Goal: Transaction & Acquisition: Subscribe to service/newsletter

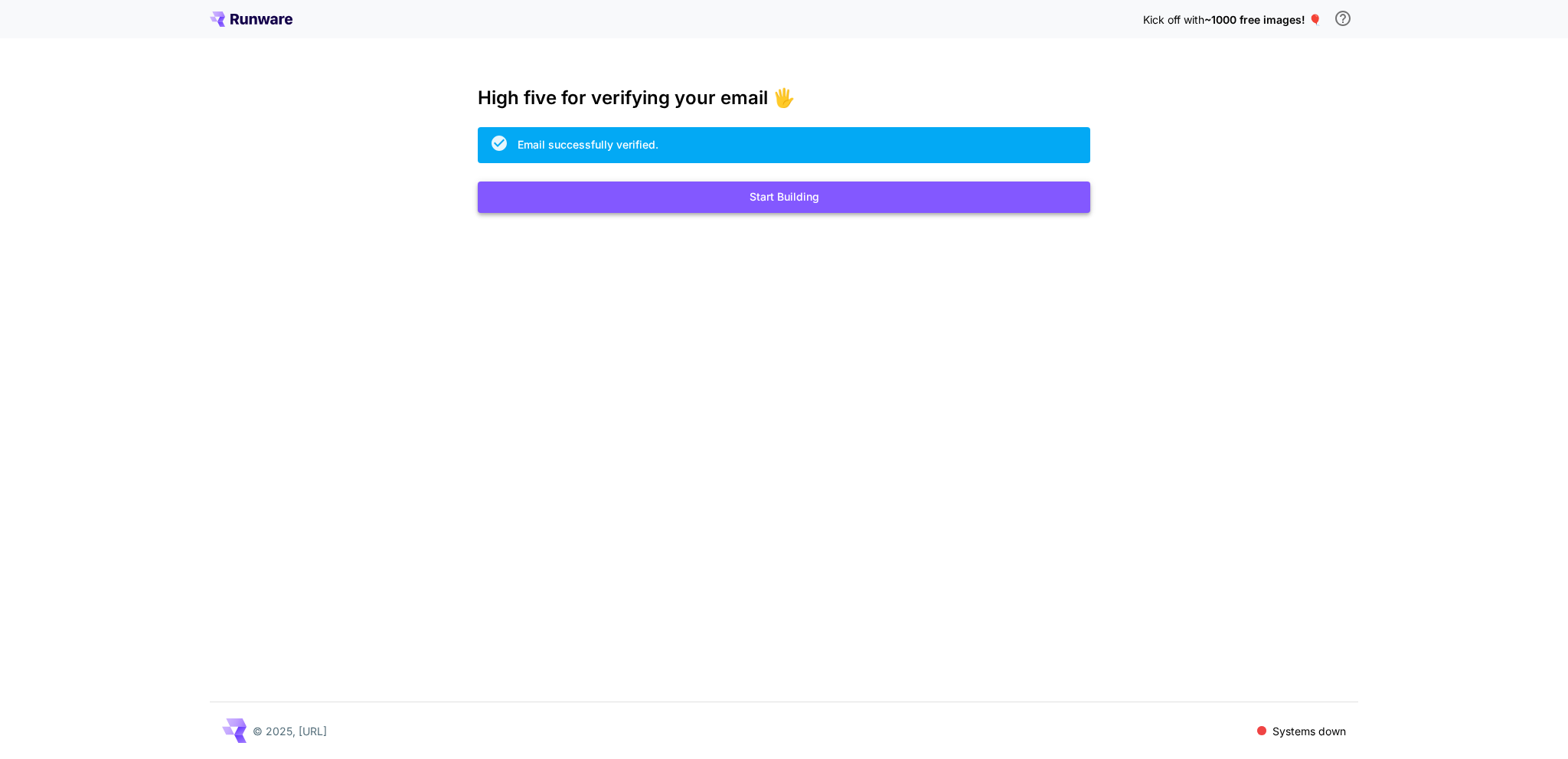
click at [821, 191] on button "Start Building" at bounding box center [784, 197] width 613 height 31
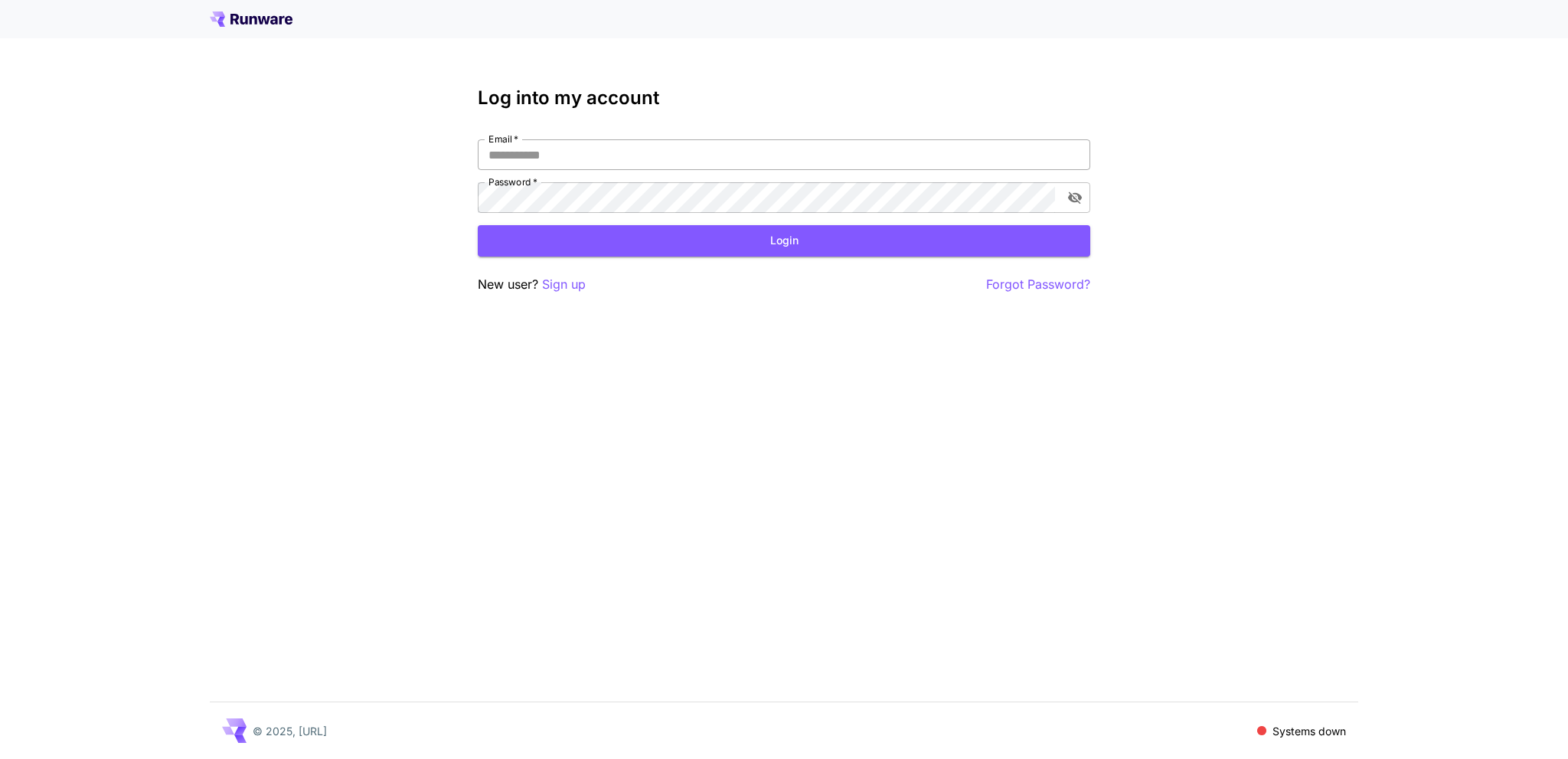
click at [772, 160] on input "Email   *" at bounding box center [784, 154] width 613 height 31
click at [675, 163] on input "Email   *" at bounding box center [784, 154] width 613 height 31
click at [560, 154] on input "Email   *" at bounding box center [784, 154] width 613 height 31
type input "**********"
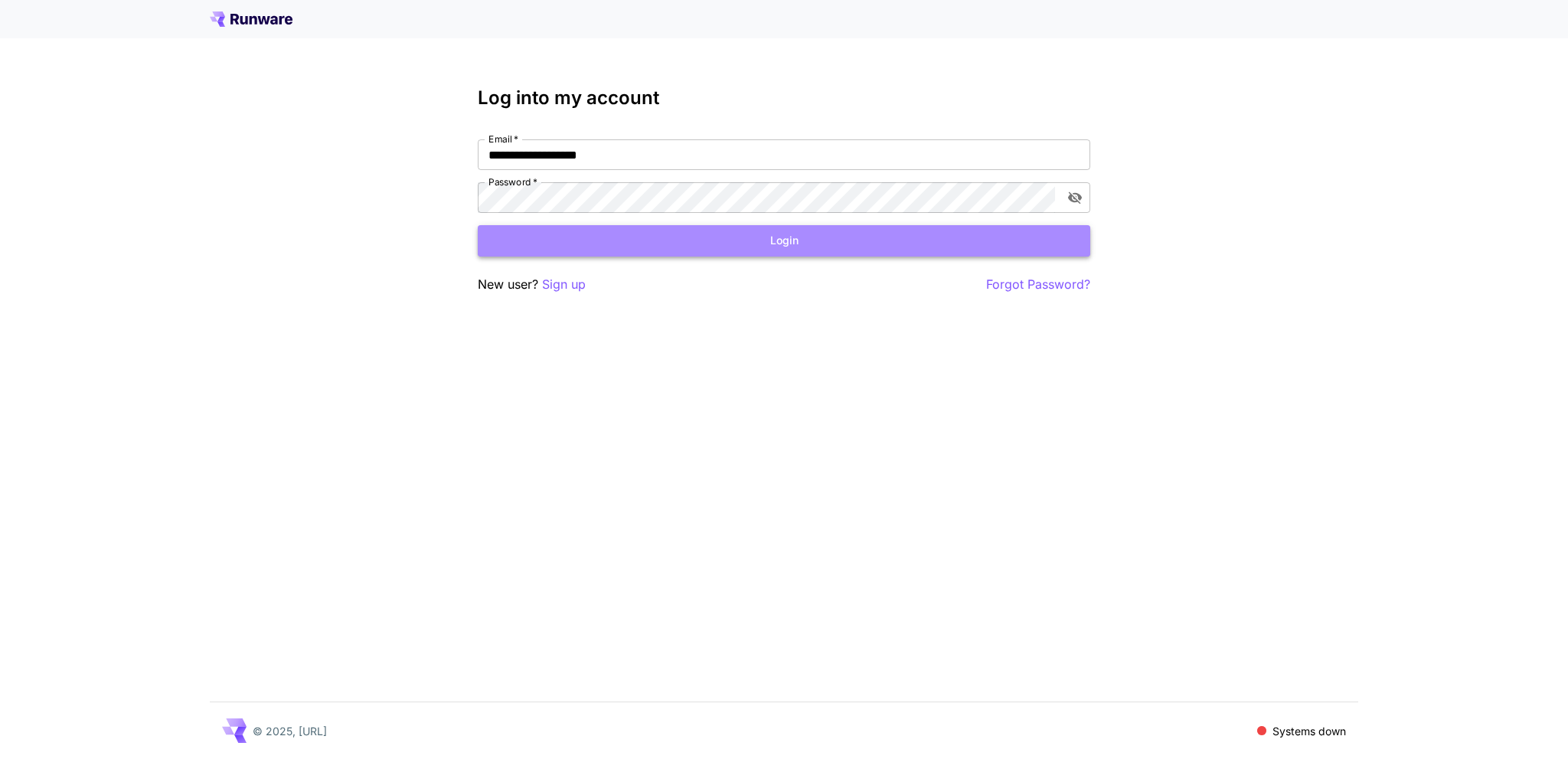
click at [740, 242] on button "Login" at bounding box center [784, 241] width 613 height 31
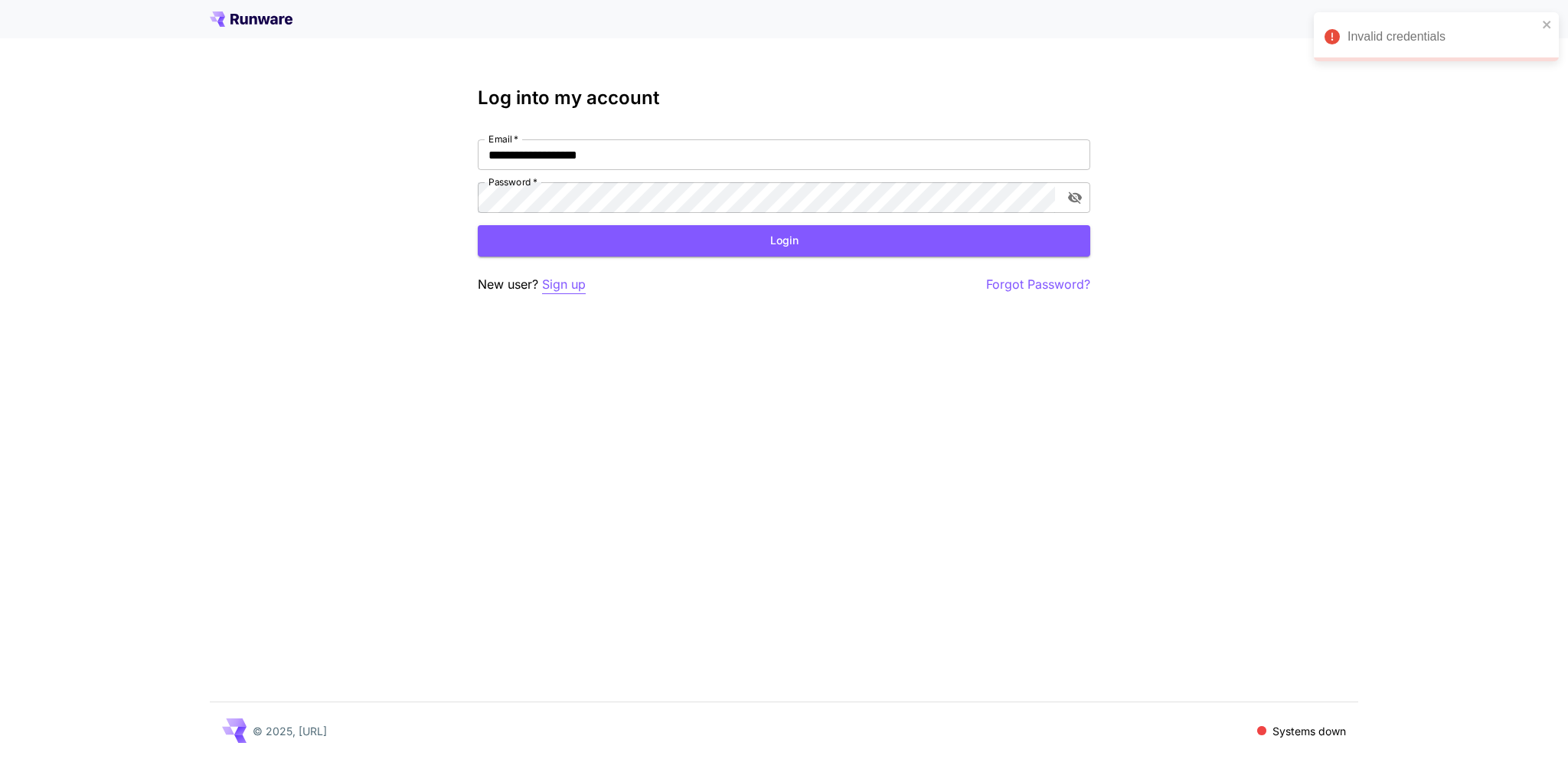
click at [576, 281] on p "Sign up" at bounding box center [564, 284] width 44 height 19
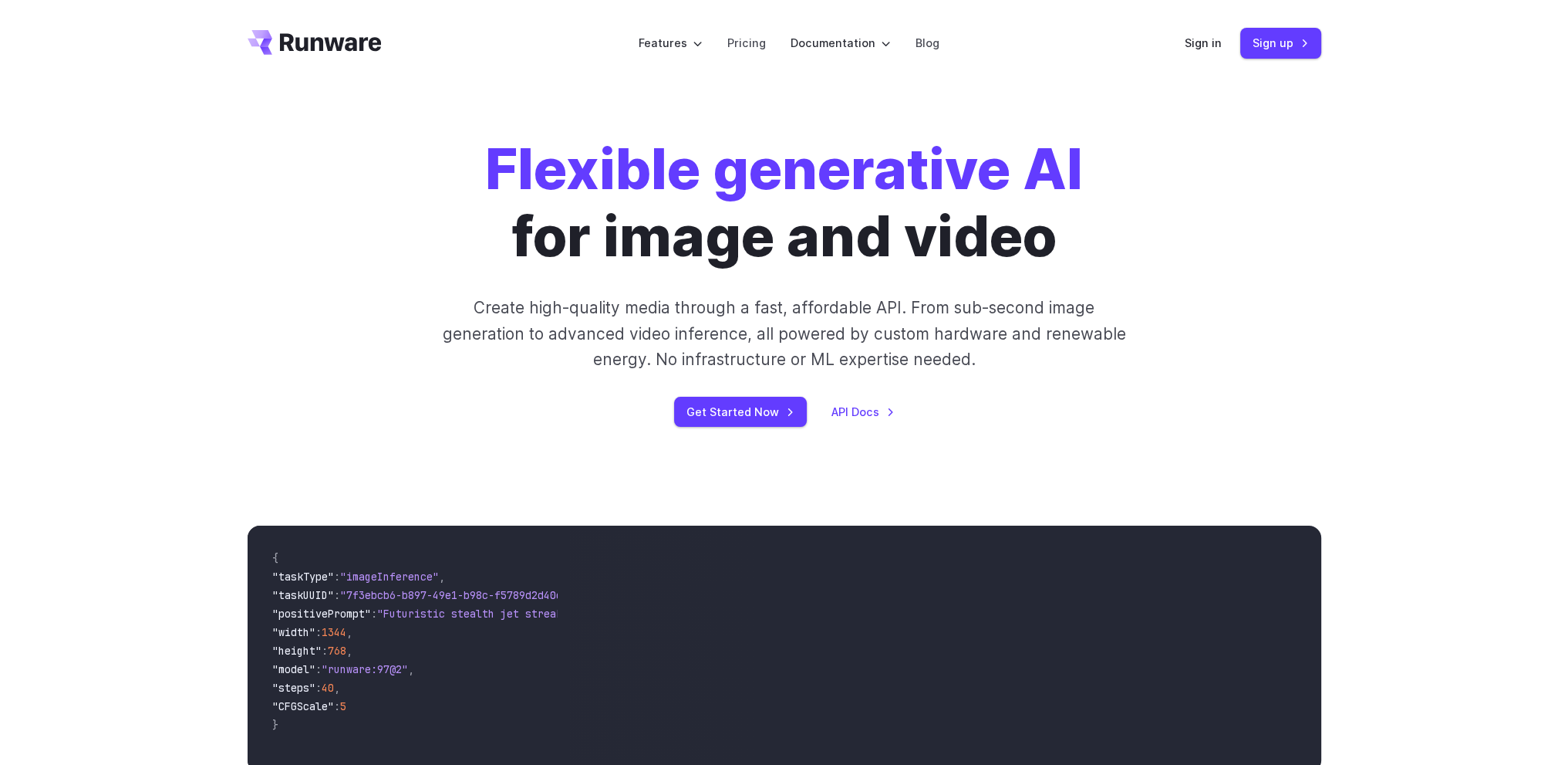
click at [1262, 41] on link "Sign up" at bounding box center [1280, 43] width 81 height 30
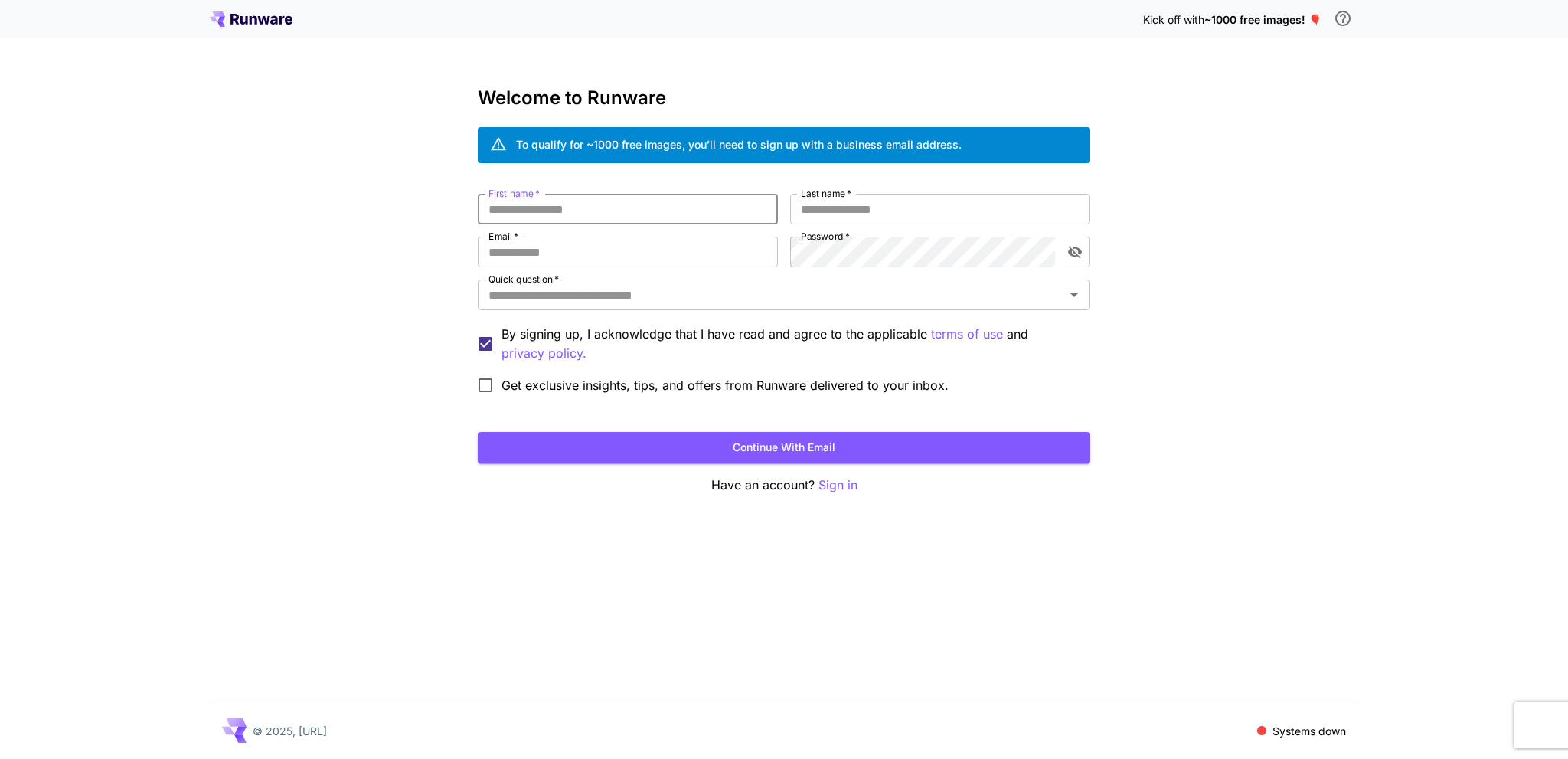
click at [671, 205] on input "First name   *" at bounding box center [628, 209] width 300 height 31
type input "***"
click at [869, 205] on input "Last name   *" at bounding box center [940, 209] width 300 height 31
drag, startPoint x: 869, startPoint y: 205, endPoint x: 709, endPoint y: 198, distance: 160.2
click at [709, 198] on div "First name   * *** First name   * Last name   * ****** Last name   * Email   * …" at bounding box center [784, 297] width 613 height 208
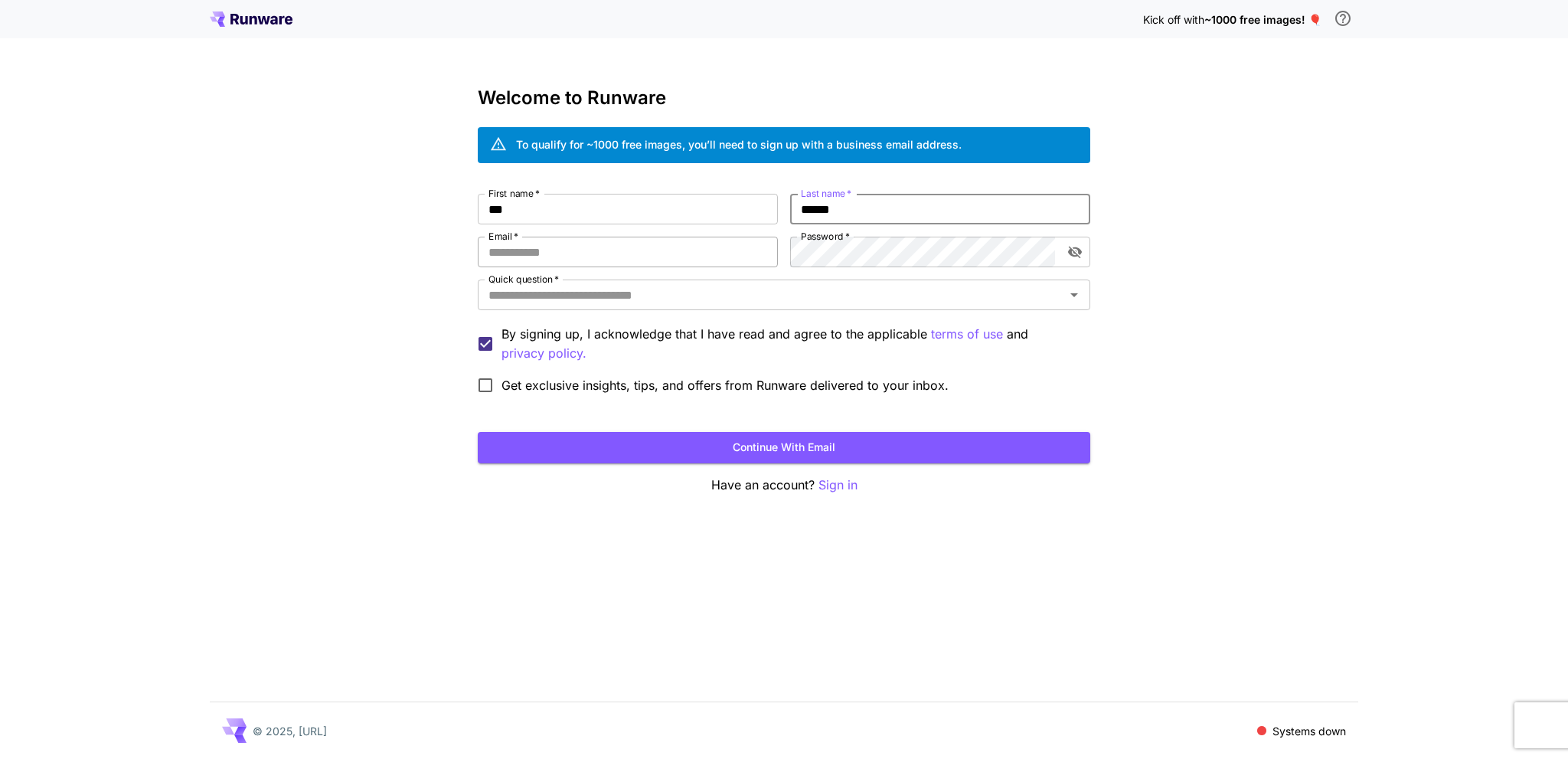
type input "******"
click at [643, 245] on input "Email   *" at bounding box center [628, 252] width 300 height 31
type input "**********"
click at [1079, 255] on icon "toggle password visibility" at bounding box center [1075, 252] width 14 height 13
click at [1081, 290] on icon "Open" at bounding box center [1074, 294] width 18 height 18
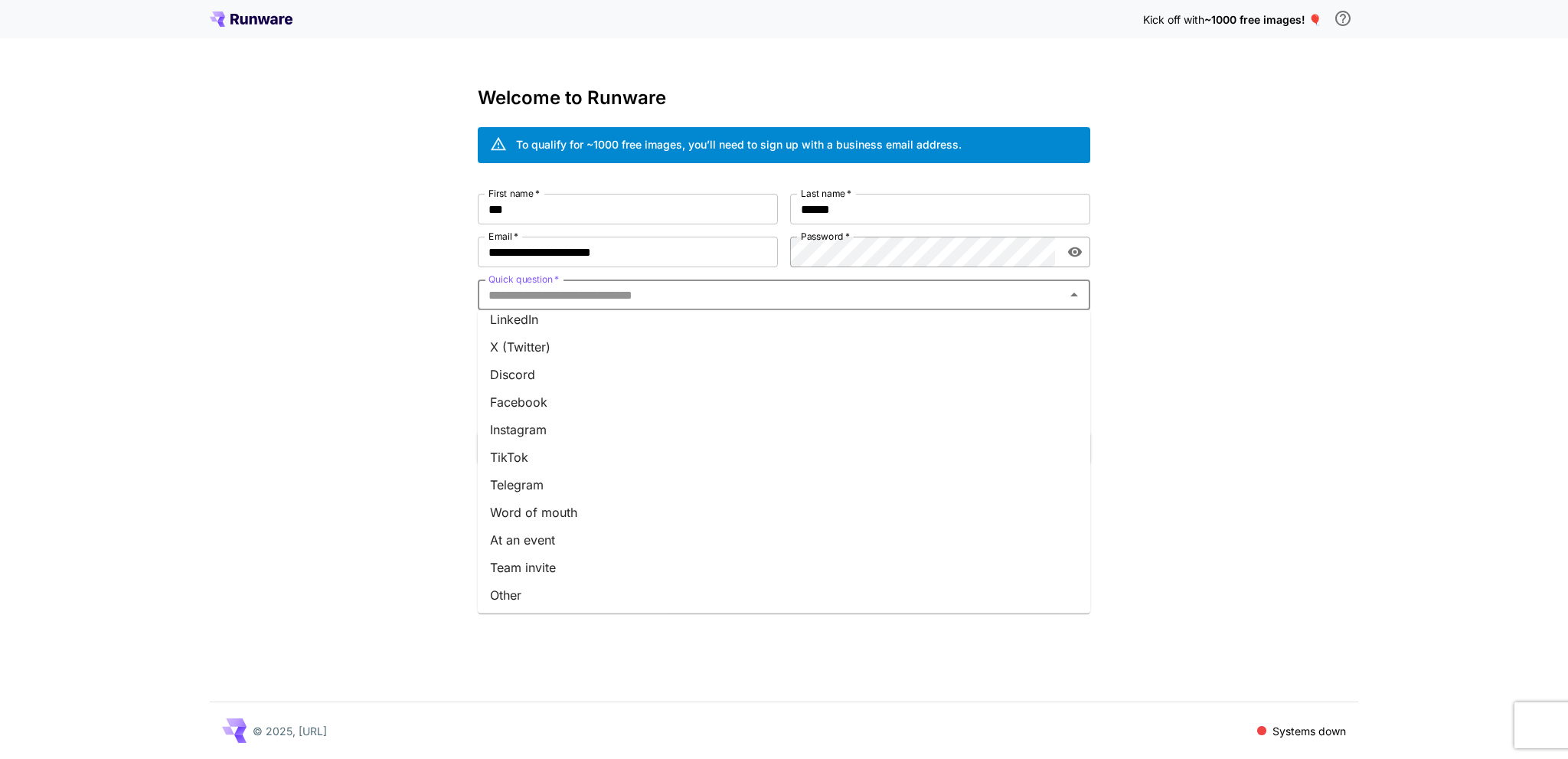
scroll to position [122, 0]
click at [579, 544] on li "At an event" at bounding box center [784, 539] width 613 height 27
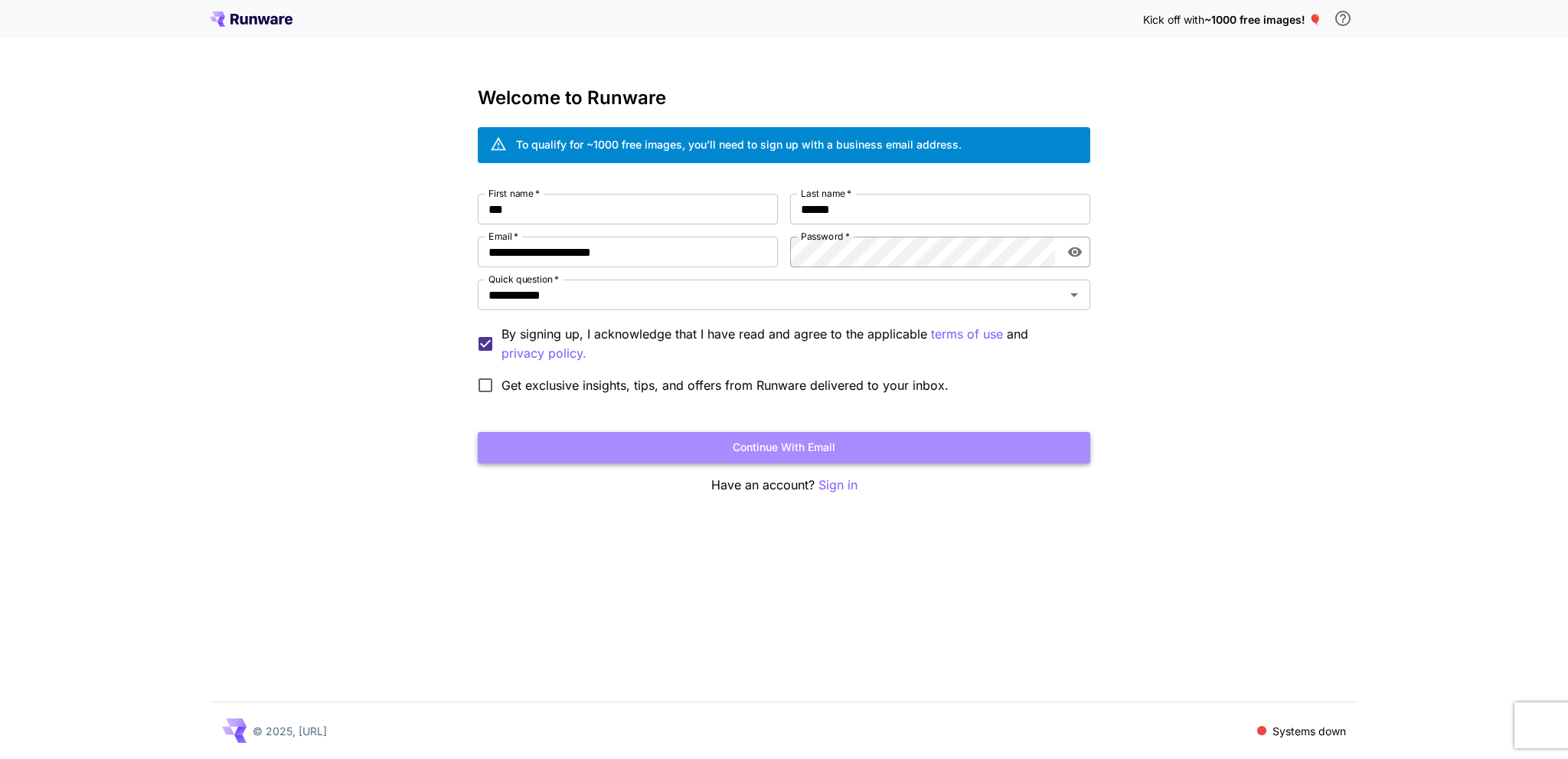
click at [739, 439] on button "Continue with email" at bounding box center [784, 448] width 613 height 31
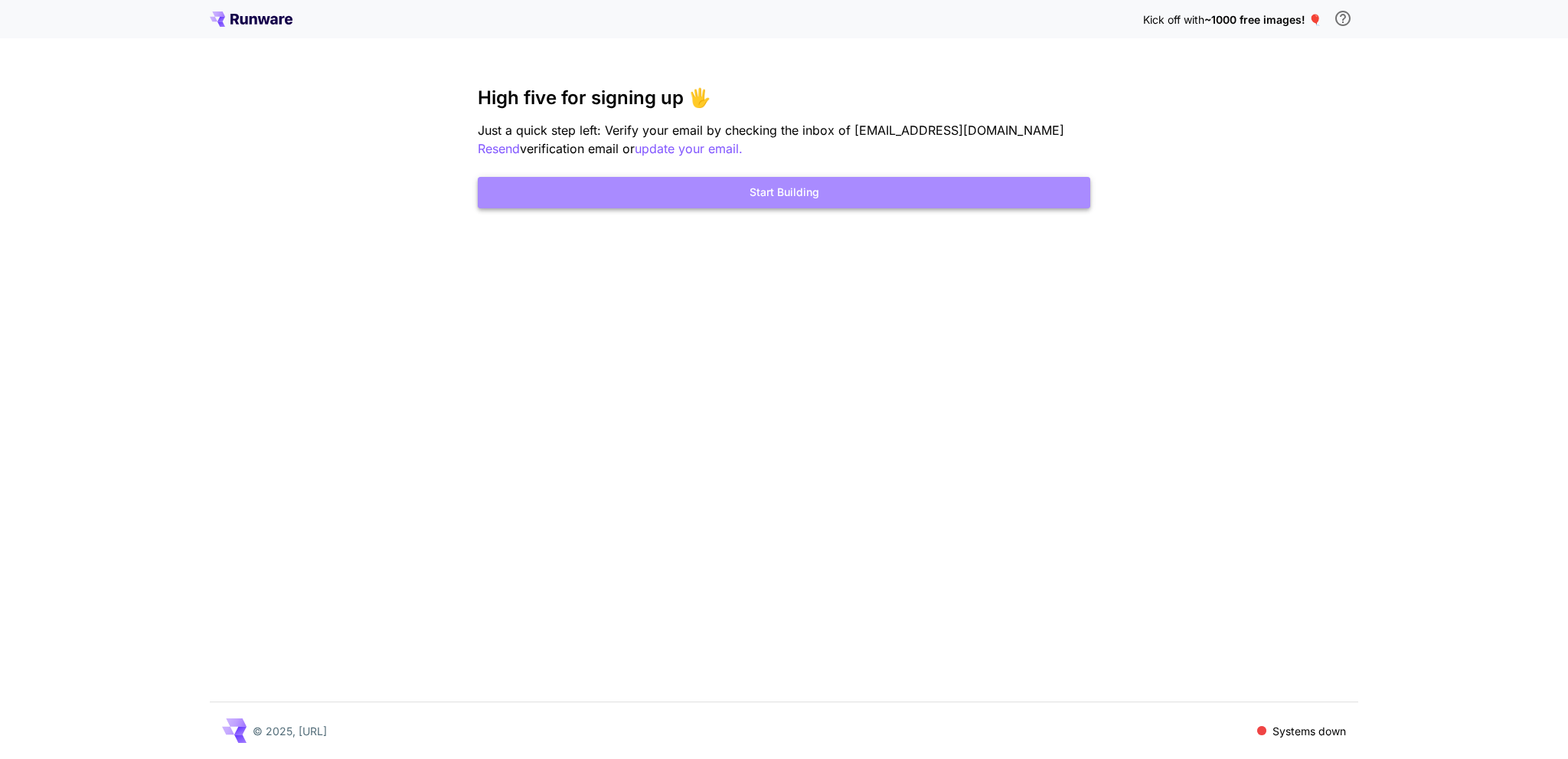
click at [846, 201] on button "Start Building" at bounding box center [784, 193] width 613 height 31
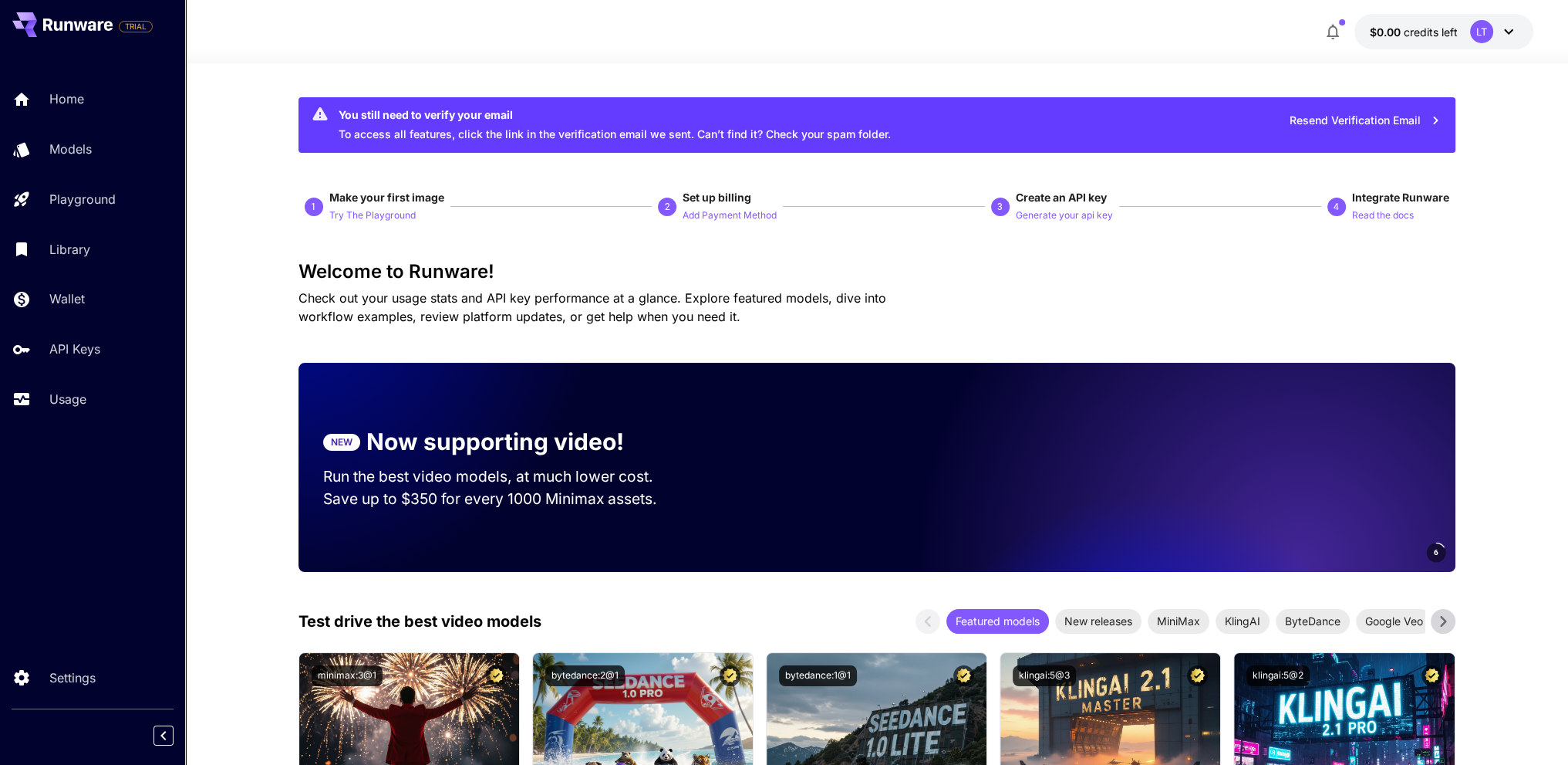
click at [1476, 24] on div "LT" at bounding box center [1481, 31] width 23 height 23
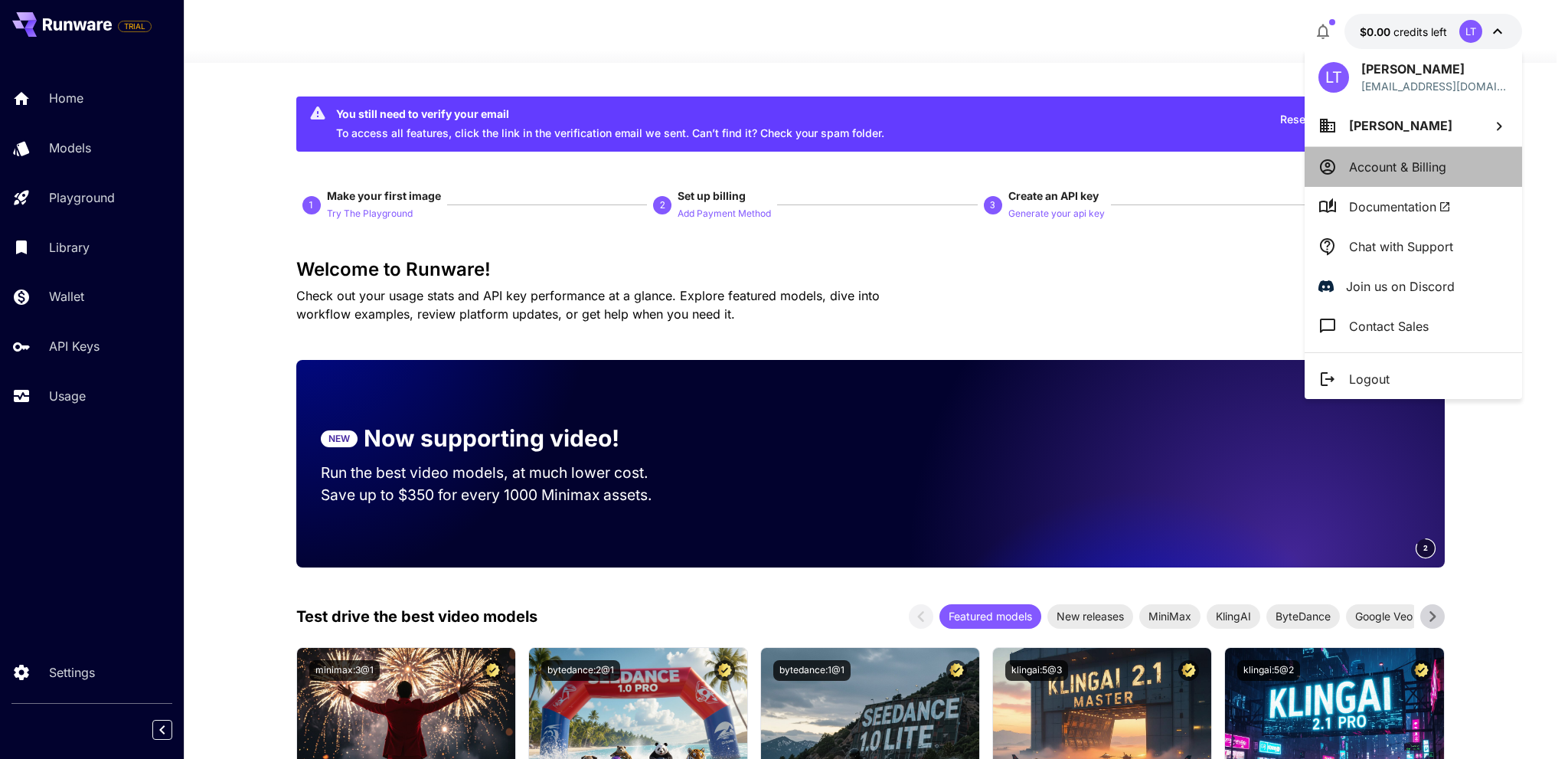
click at [1415, 168] on p "Account & Billing" at bounding box center [1398, 166] width 97 height 18
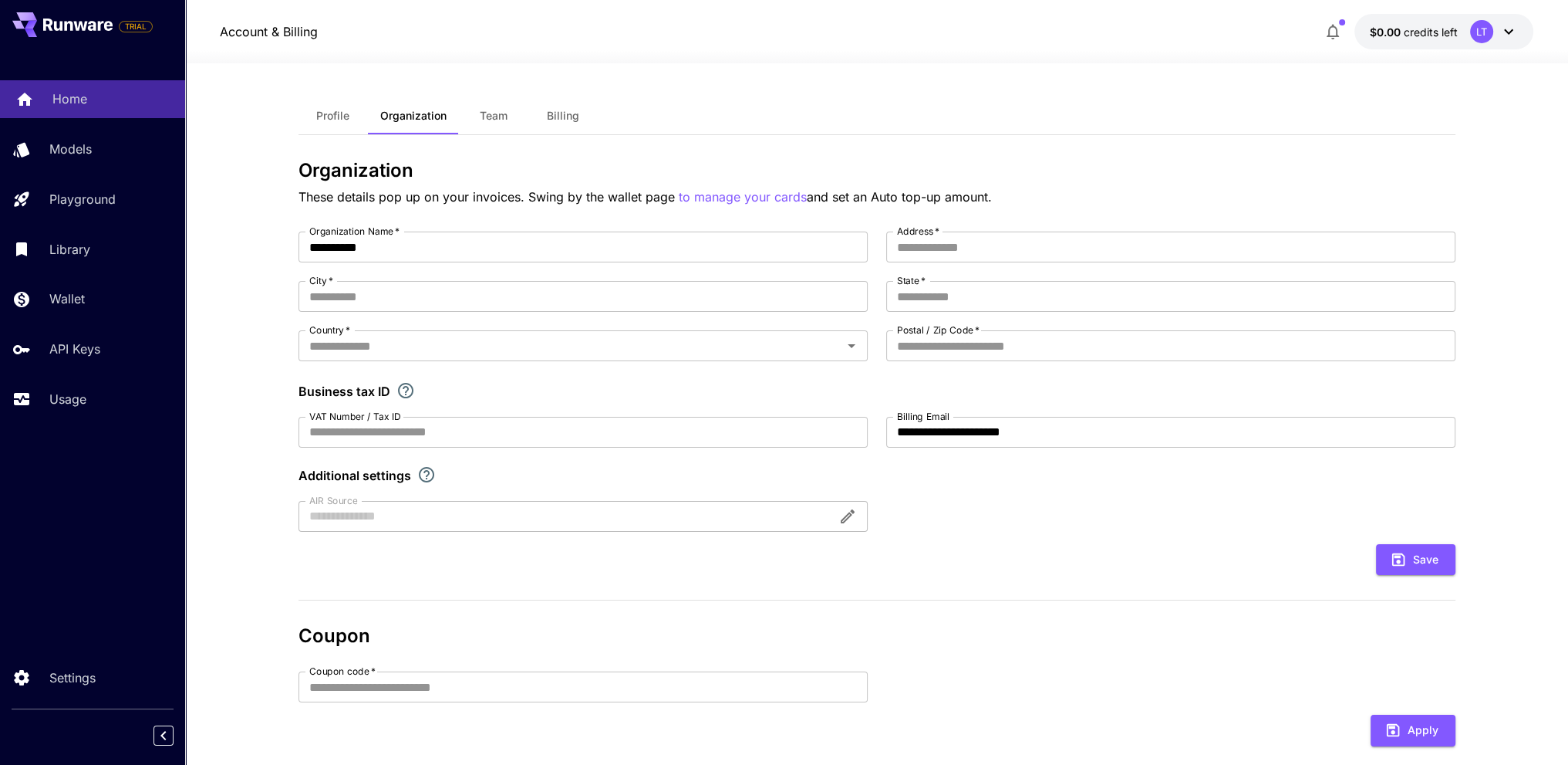
click at [99, 98] on div "Home" at bounding box center [112, 98] width 120 height 18
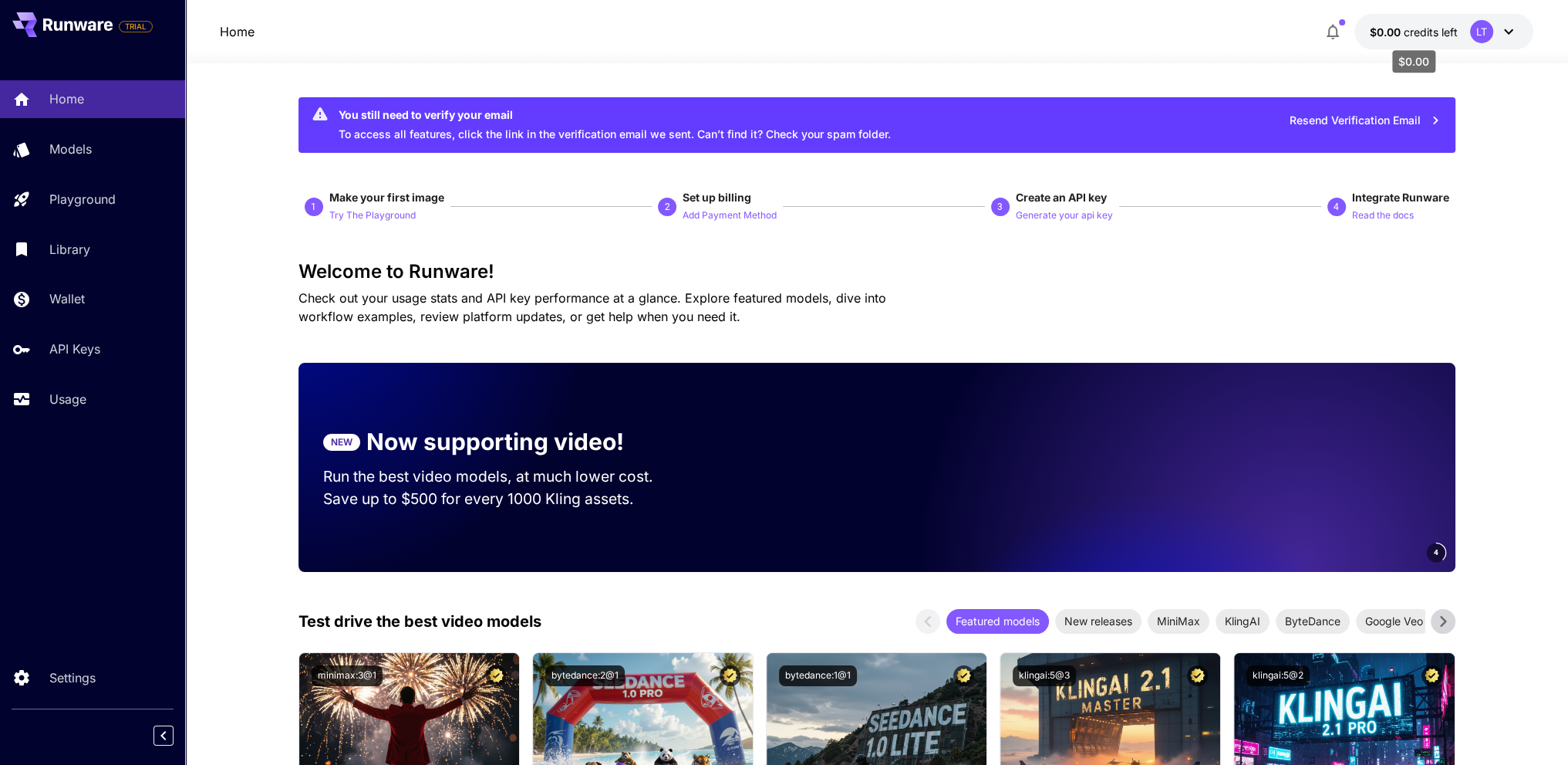
click at [1393, 28] on span "$0.00" at bounding box center [1386, 32] width 34 height 13
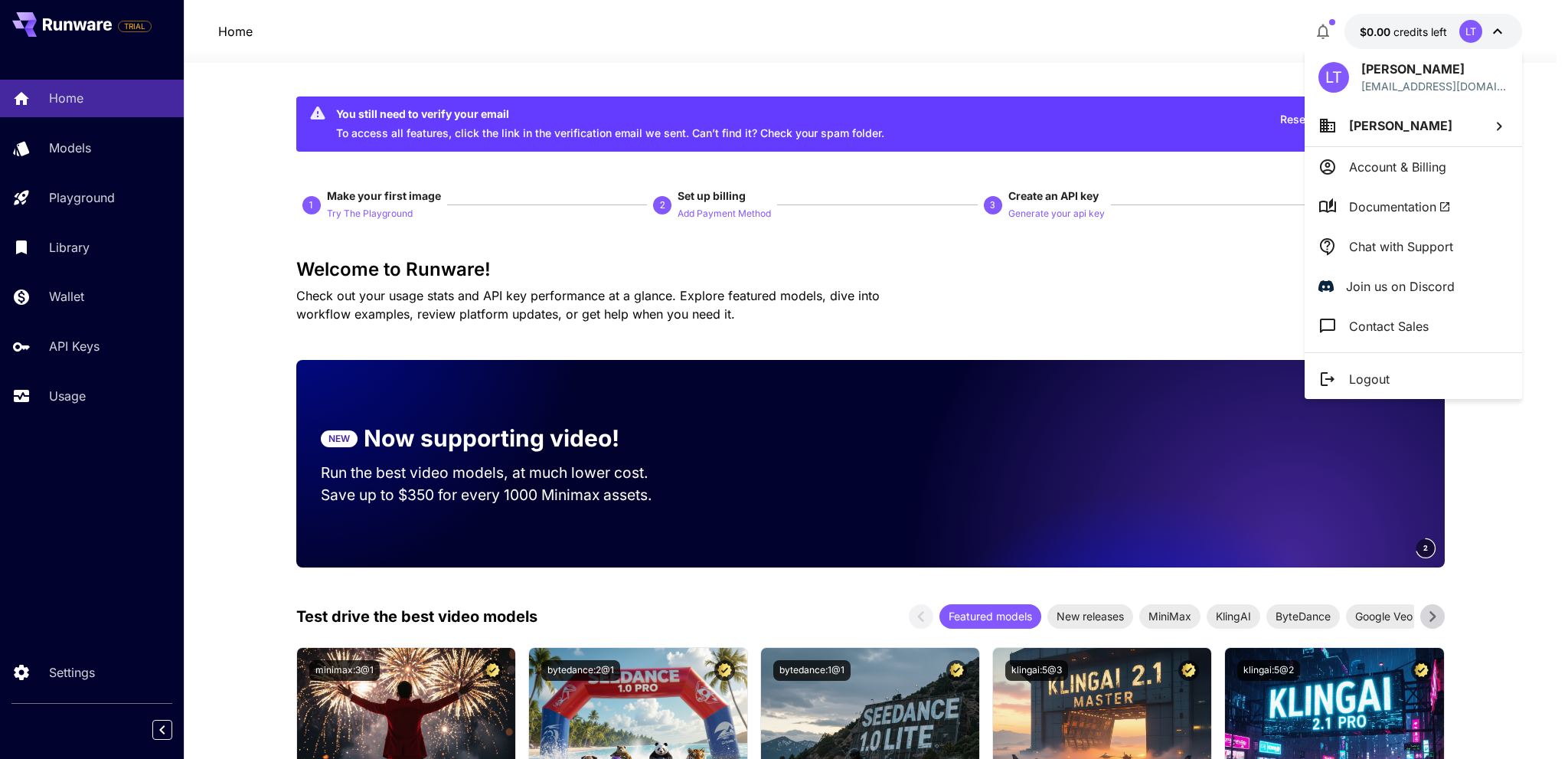
click at [1360, 372] on p "Logout" at bounding box center [1370, 379] width 41 height 18
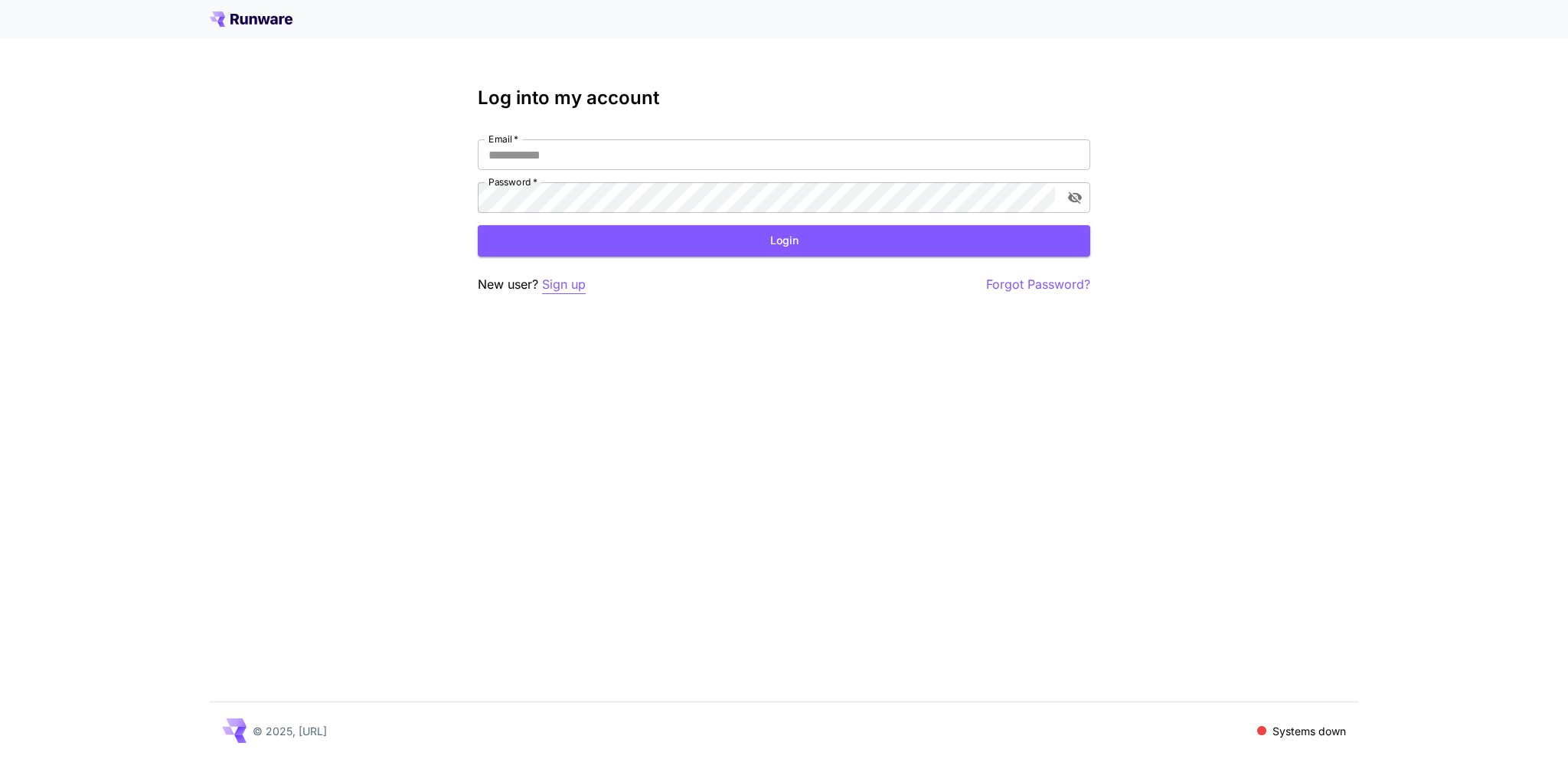
click at [579, 281] on p "Sign up" at bounding box center [564, 284] width 44 height 19
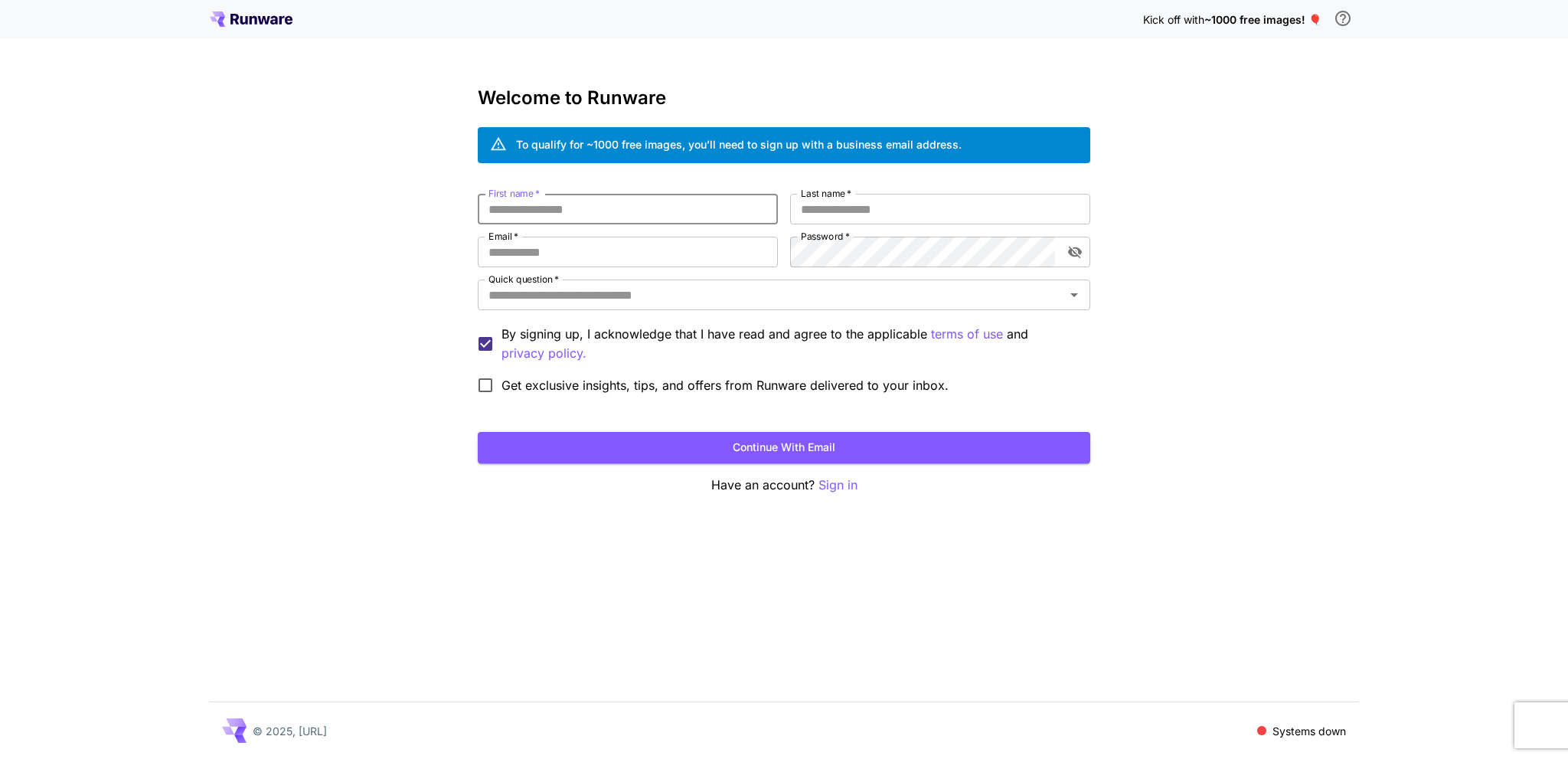
click at [632, 208] on input "First name   *" at bounding box center [628, 209] width 300 height 31
